Goal: Check status: Check status

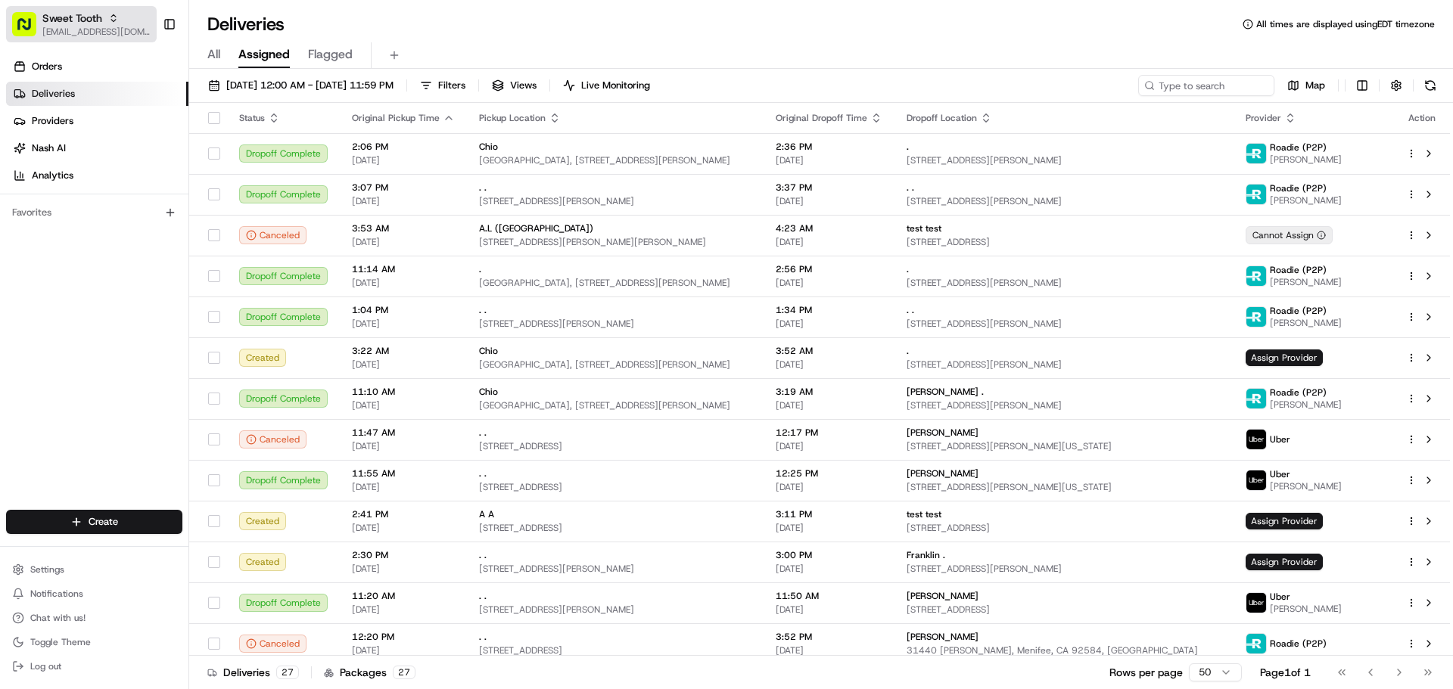
click at [130, 31] on span "[EMAIL_ADDRESS][DOMAIN_NAME]" at bounding box center [96, 32] width 108 height 12
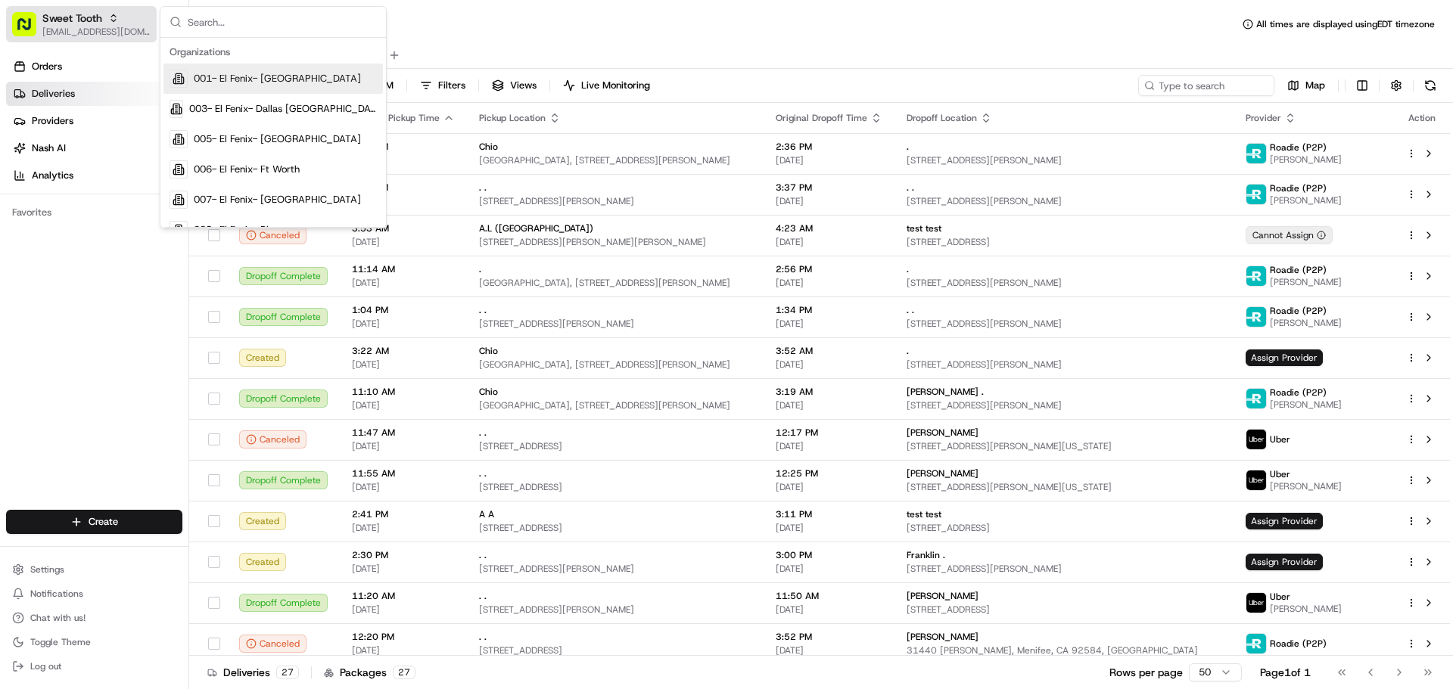
click at [130, 31] on span "[EMAIL_ADDRESS][DOMAIN_NAME]" at bounding box center [96, 32] width 108 height 12
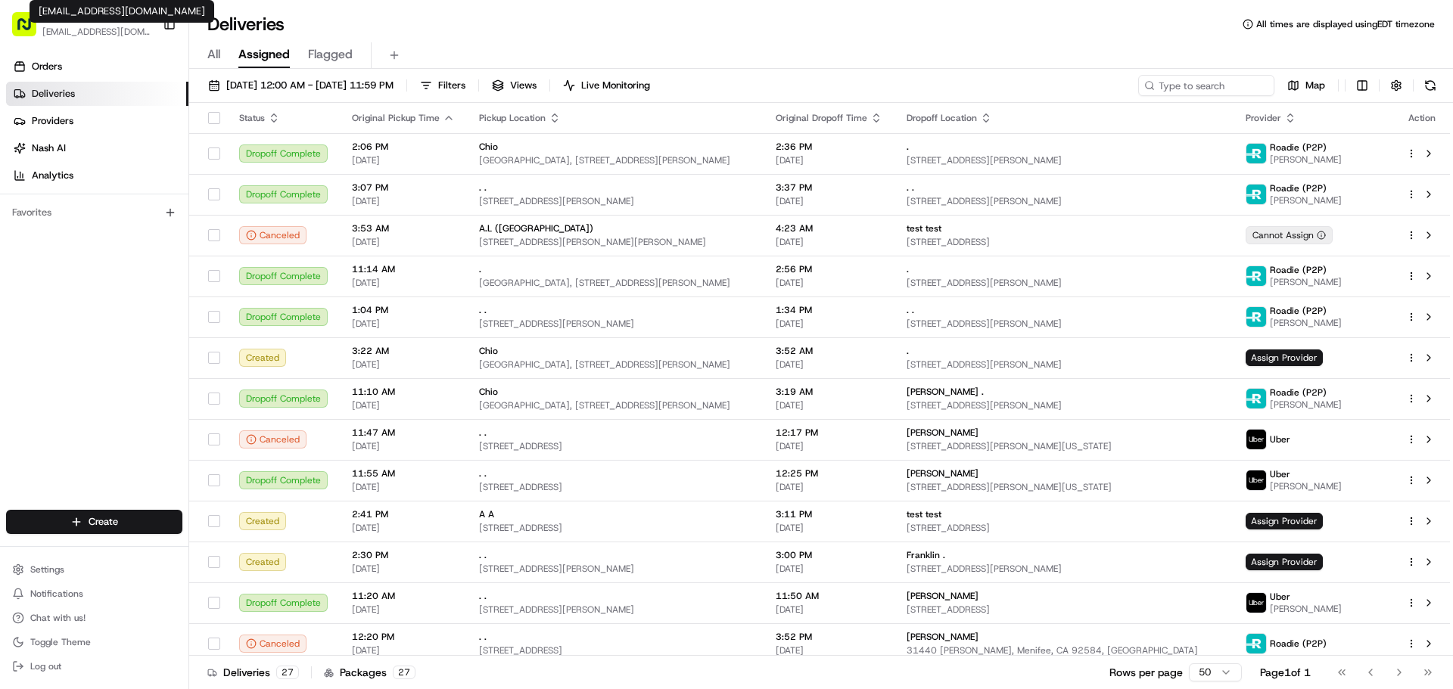
drag, startPoint x: 163, startPoint y: 1, endPoint x: 397, endPoint y: 29, distance: 235.5
click at [397, 29] on div "Deliveries All times are displayed using EDT timezone" at bounding box center [821, 24] width 1264 height 24
click at [83, 24] on span "Sweet Tooth" at bounding box center [72, 18] width 60 height 15
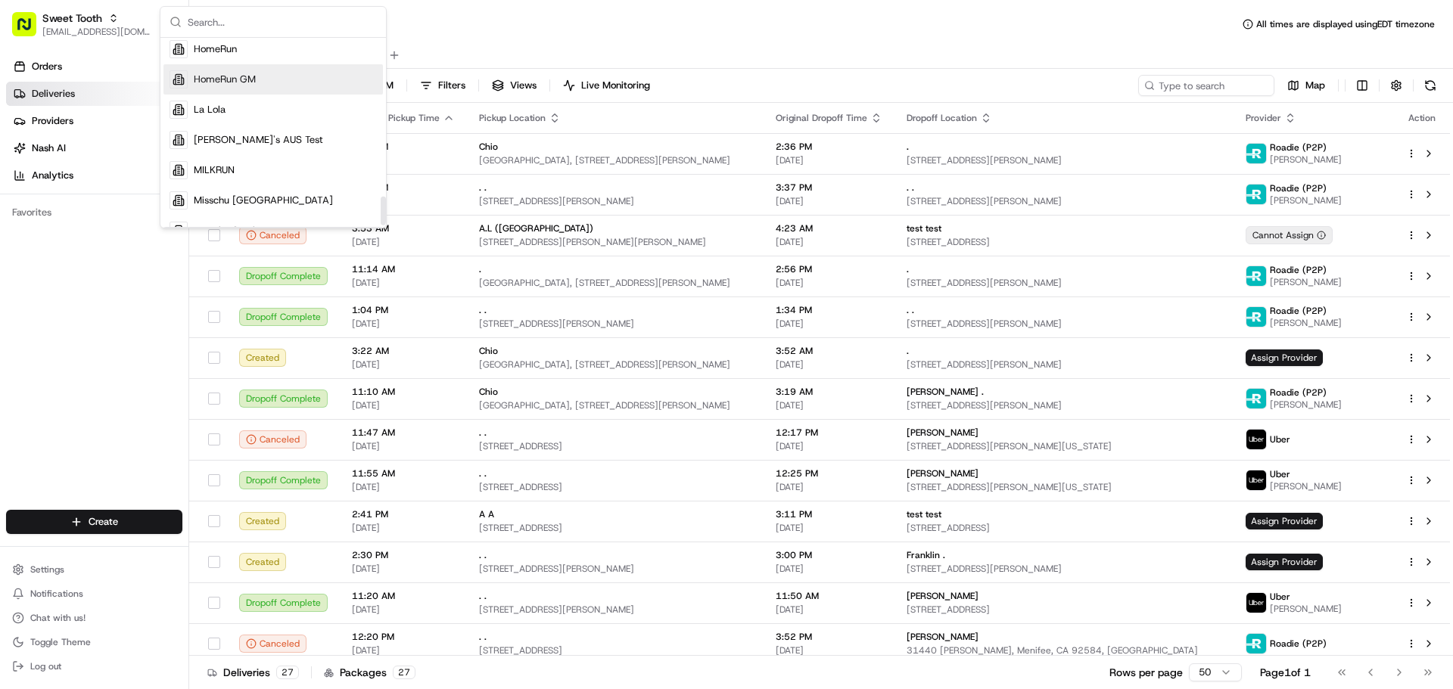
scroll to position [1050, 0]
